Goal: Information Seeking & Learning: Understand process/instructions

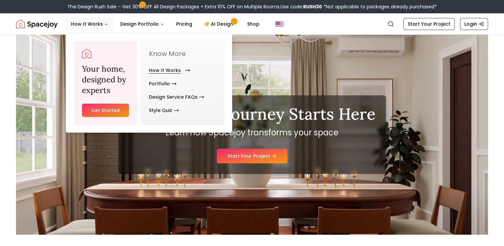
click at [185, 70] on icon "Main" at bounding box center [187, 70] width 4 height 0
click at [175, 70] on link "How It Works" at bounding box center [168, 70] width 39 height 13
click at [185, 70] on icon "Main" at bounding box center [187, 70] width 5 height 5
click at [186, 70] on icon "Main" at bounding box center [187, 70] width 5 height 5
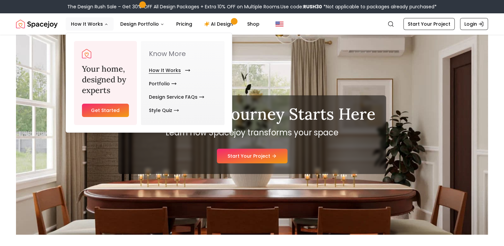
click at [186, 70] on icon "Main" at bounding box center [187, 70] width 5 height 5
click at [161, 69] on link "How It Works" at bounding box center [168, 70] width 39 height 13
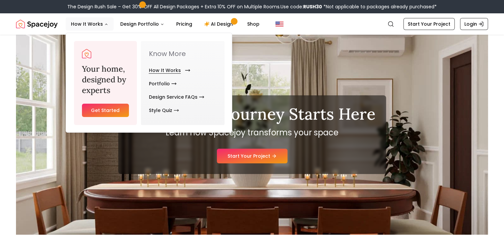
click at [161, 69] on link "How It Works" at bounding box center [168, 70] width 39 height 13
click at [177, 70] on link "How It Works" at bounding box center [168, 70] width 39 height 13
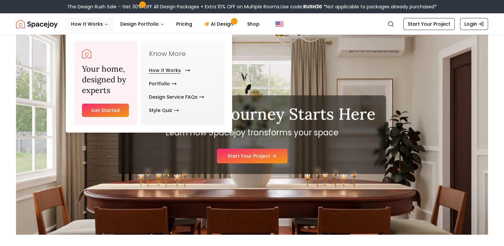
click at [177, 70] on link "How It Works" at bounding box center [168, 70] width 39 height 13
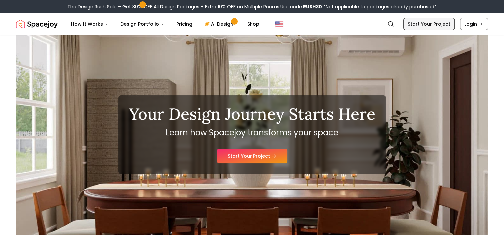
click at [433, 25] on link "Start Your Project" at bounding box center [428, 24] width 51 height 12
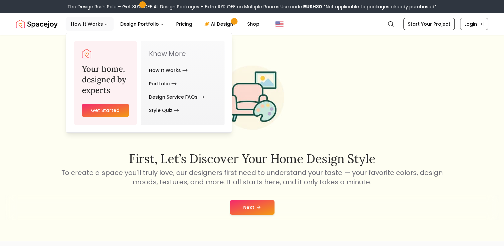
click at [100, 22] on button "How It Works" at bounding box center [90, 23] width 48 height 13
click at [164, 71] on link "How It Works" at bounding box center [168, 70] width 39 height 13
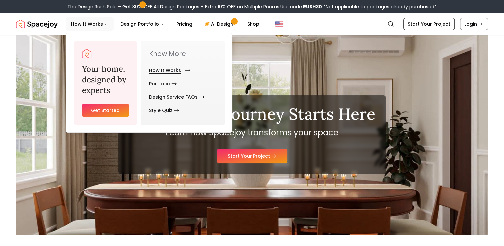
click at [187, 71] on icon "Main" at bounding box center [187, 70] width 5 height 5
drag, startPoint x: 187, startPoint y: 71, endPoint x: 405, endPoint y: 179, distance: 244.0
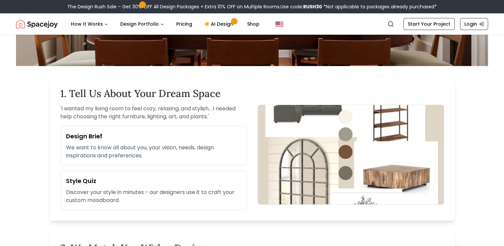
scroll to position [168, 0]
